Goal: Information Seeking & Learning: Learn about a topic

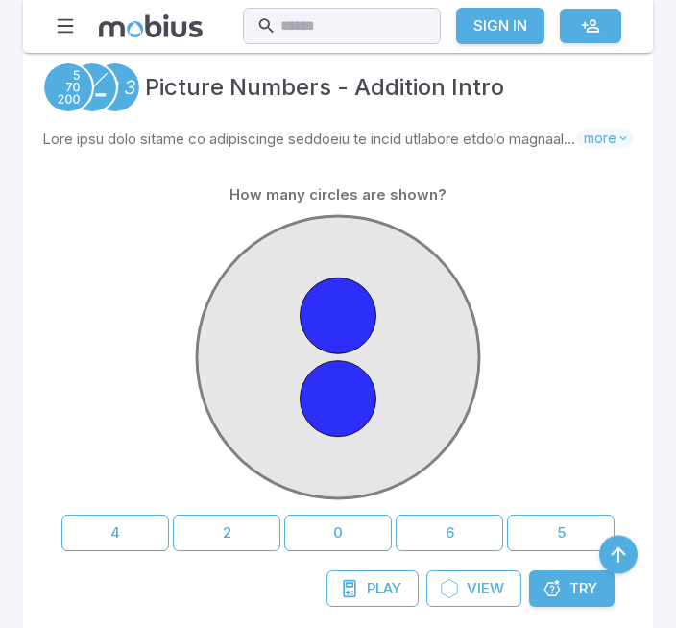
scroll to position [435, 0]
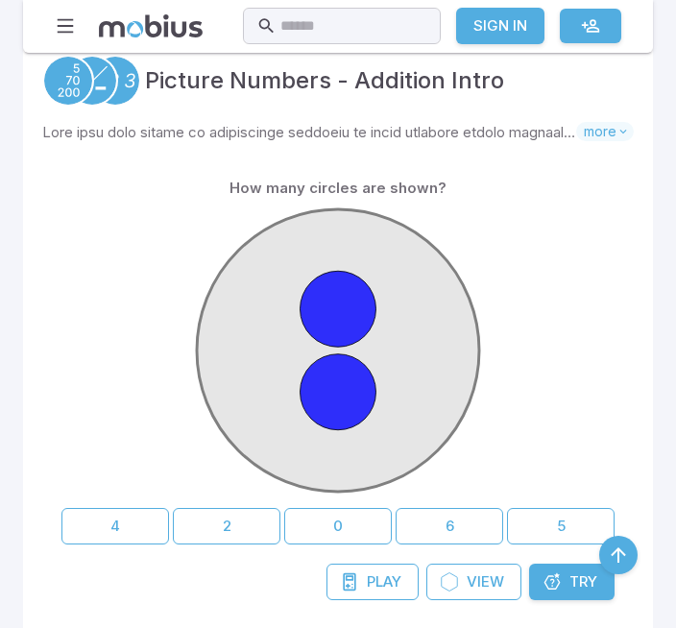
click at [231, 520] on button "2" at bounding box center [227, 526] width 108 height 36
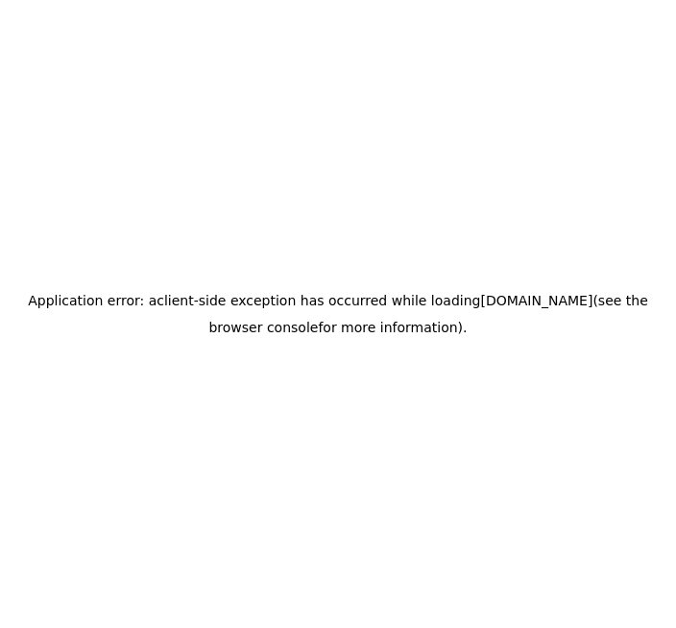
click at [411, 341] on h2 "Application error: a client -side exception has occurred while loading app.mobi…" at bounding box center [338, 314] width 661 height 54
click at [457, 341] on h2 "Application error: a client -side exception has occurred while loading app.mobi…" at bounding box center [338, 314] width 661 height 54
click at [473, 304] on div "Application error: a client -side exception has occurred while loading app.mobi…" at bounding box center [338, 314] width 676 height 628
